Goal: Check status: Check status

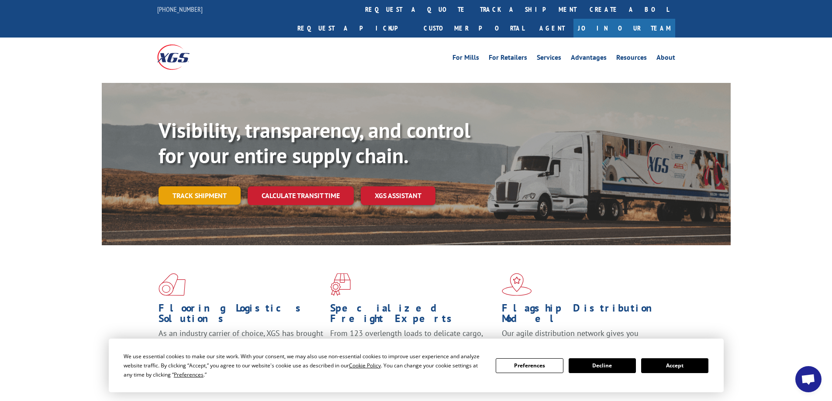
click at [208, 186] on link "Track shipment" at bounding box center [199, 195] width 82 height 18
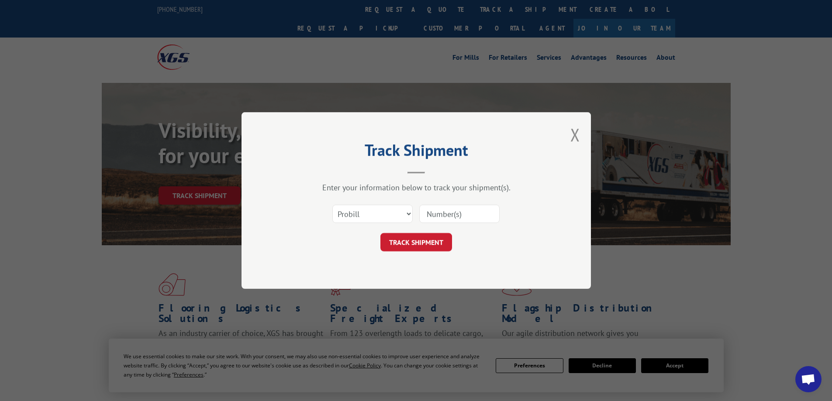
click at [485, 212] on input at bounding box center [459, 214] width 80 height 18
type input "17521592"
click at [403, 244] on button "TRACK SHIPMENT" at bounding box center [416, 242] width 72 height 18
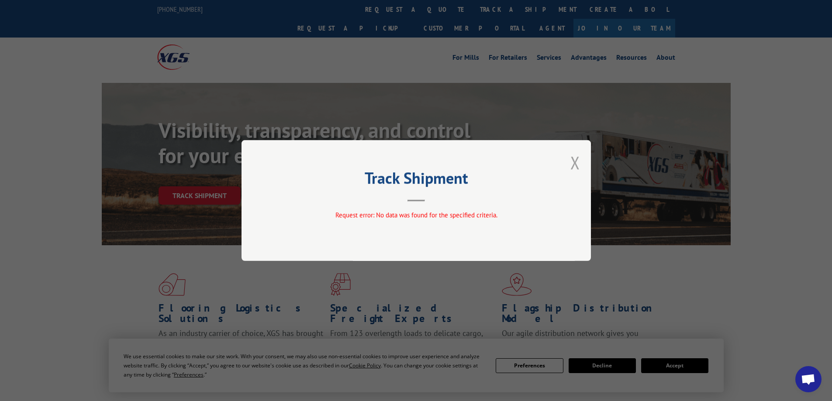
click at [574, 162] on button "Close modal" at bounding box center [575, 162] width 10 height 23
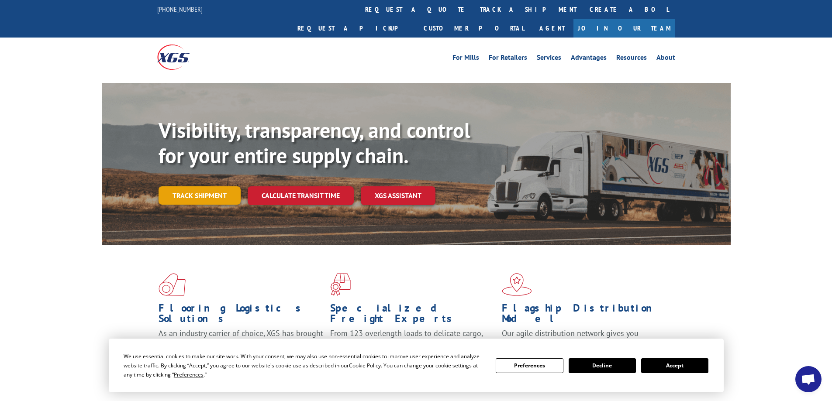
click at [205, 186] on link "Track shipment" at bounding box center [199, 195] width 82 height 18
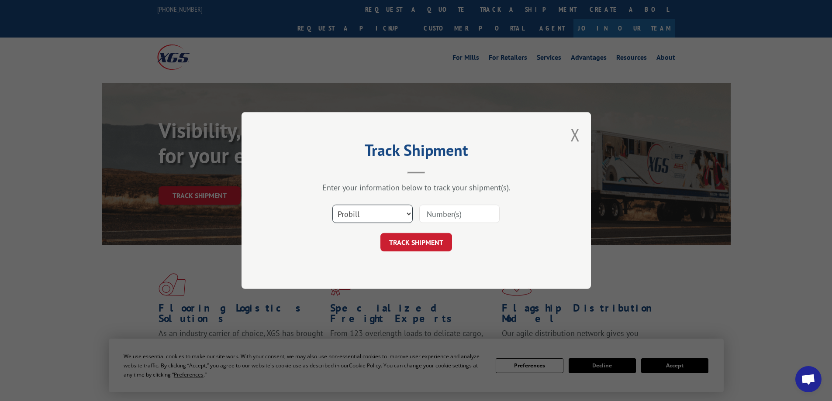
click at [407, 214] on select "Select category... Probill BOL PO" at bounding box center [372, 214] width 80 height 18
select select "bol"
click at [332, 205] on select "Select category... Probill BOL PO" at bounding box center [372, 214] width 80 height 18
click at [475, 213] on input at bounding box center [459, 214] width 80 height 18
type input "5252213"
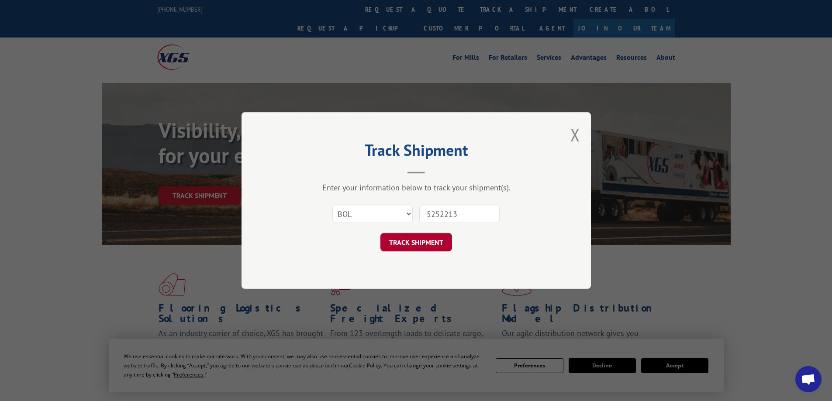
click at [429, 243] on button "TRACK SHIPMENT" at bounding box center [416, 242] width 72 height 18
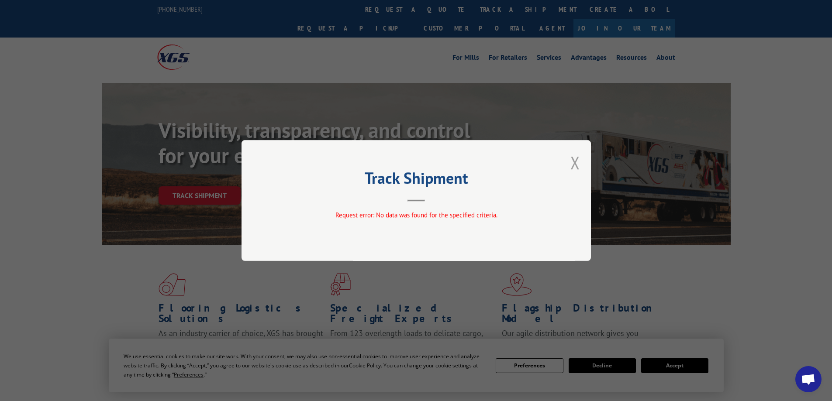
click at [574, 162] on button "Close modal" at bounding box center [575, 162] width 10 height 23
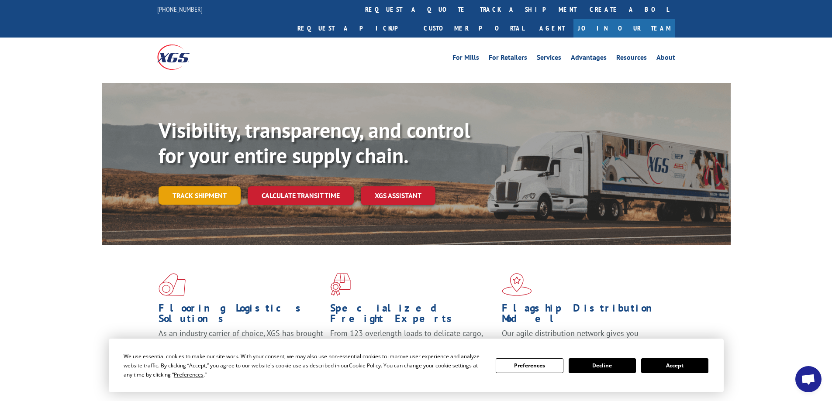
click at [206, 186] on link "Track shipment" at bounding box center [199, 195] width 82 height 18
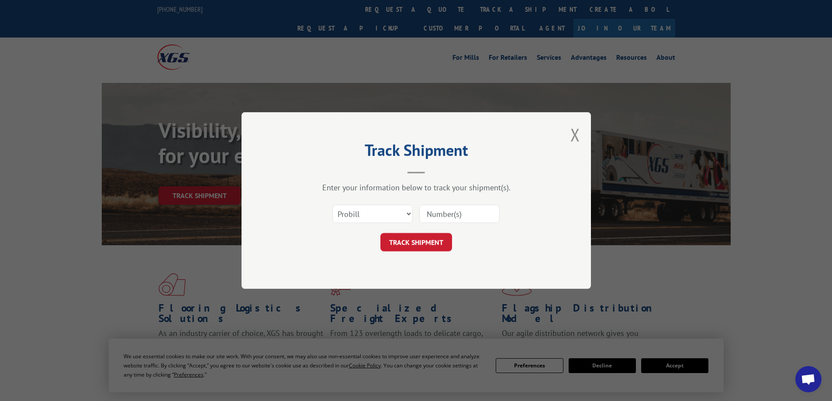
drag, startPoint x: 492, startPoint y: 217, endPoint x: 495, endPoint y: 214, distance: 4.7
click at [492, 217] on input at bounding box center [459, 214] width 80 height 18
type input "17521592"
click at [424, 237] on button "TRACK SHIPMENT" at bounding box center [416, 242] width 72 height 18
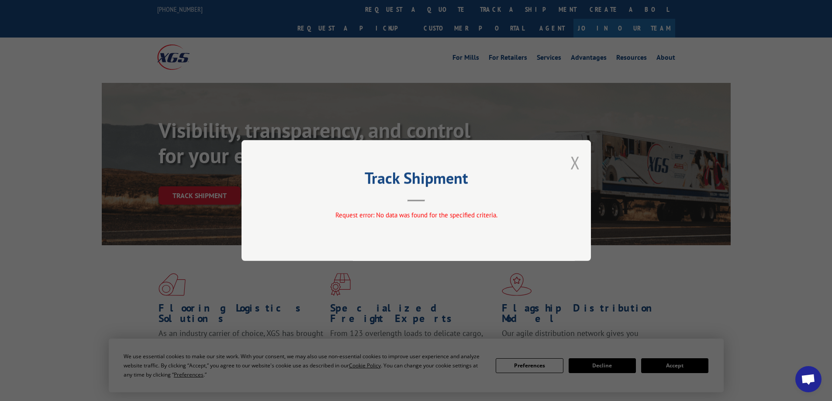
click at [573, 160] on button "Close modal" at bounding box center [575, 162] width 10 height 23
